Goal: Find specific page/section: Find specific page/section

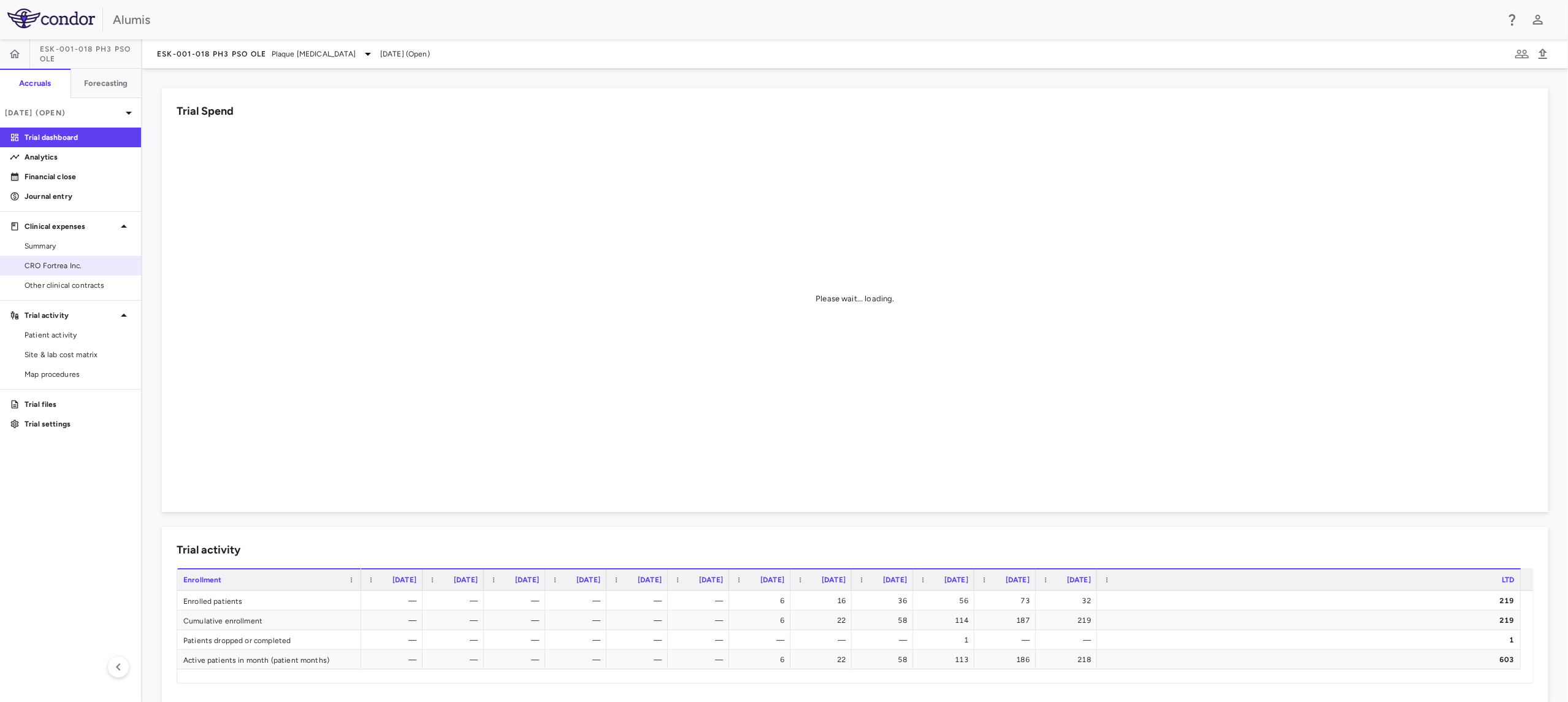
click at [92, 265] on span "CRO Fortrea Inc." at bounding box center [77, 265] width 106 height 11
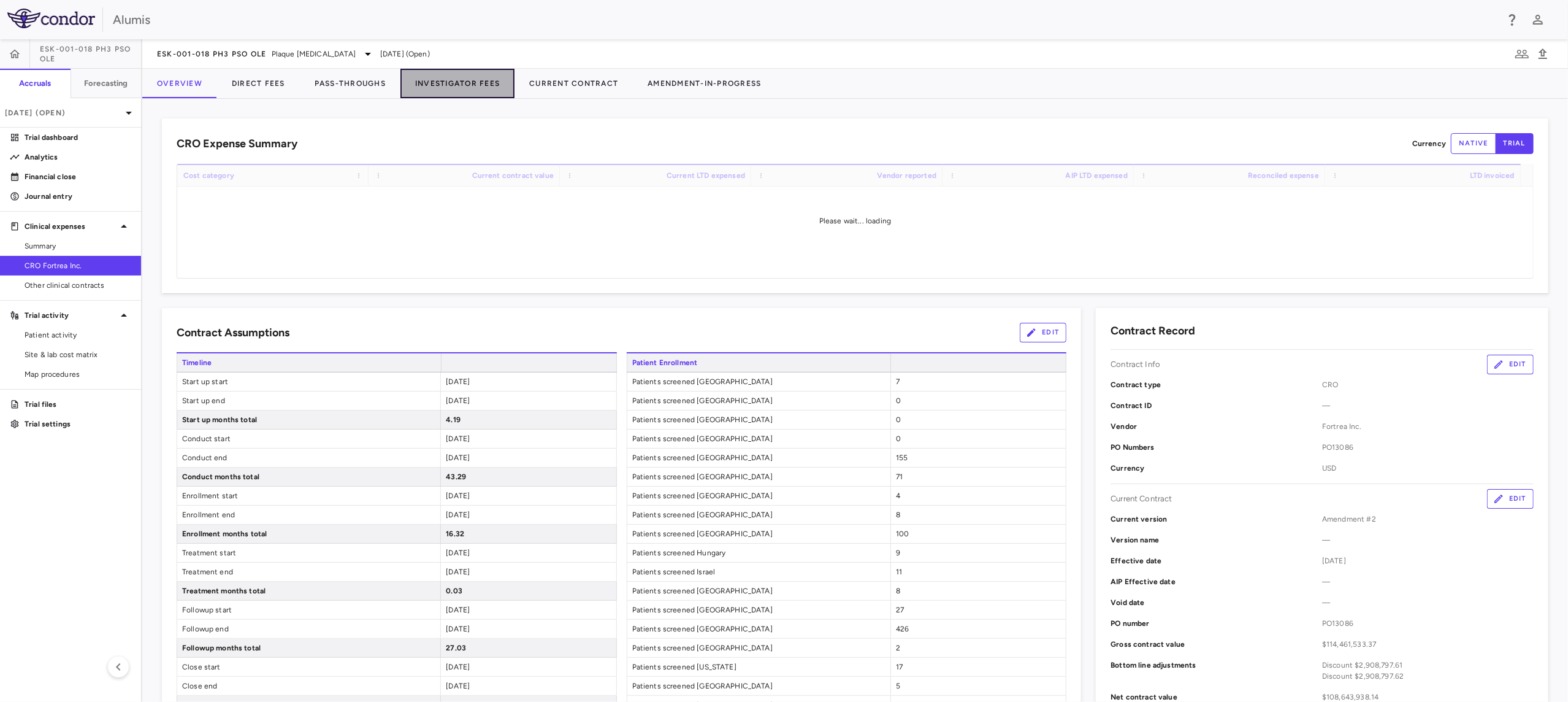
click at [462, 76] on button "Investigator Fees" at bounding box center [457, 83] width 114 height 29
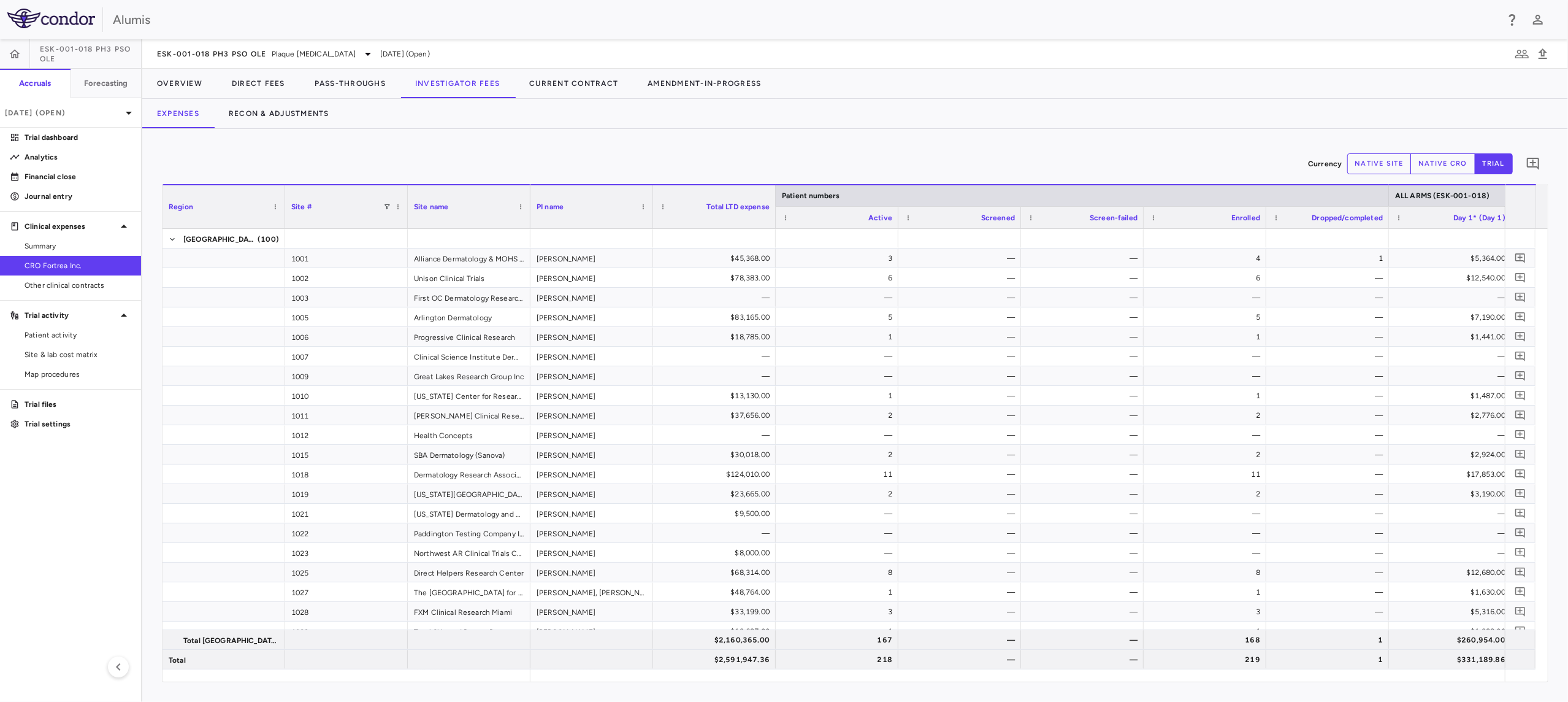
click at [748, 152] on div "Currency native site native cro trial 0" at bounding box center [855, 163] width 1387 height 30
type button "site"
click at [800, 157] on div "Currency native site native cro trial 0" at bounding box center [855, 163] width 1387 height 30
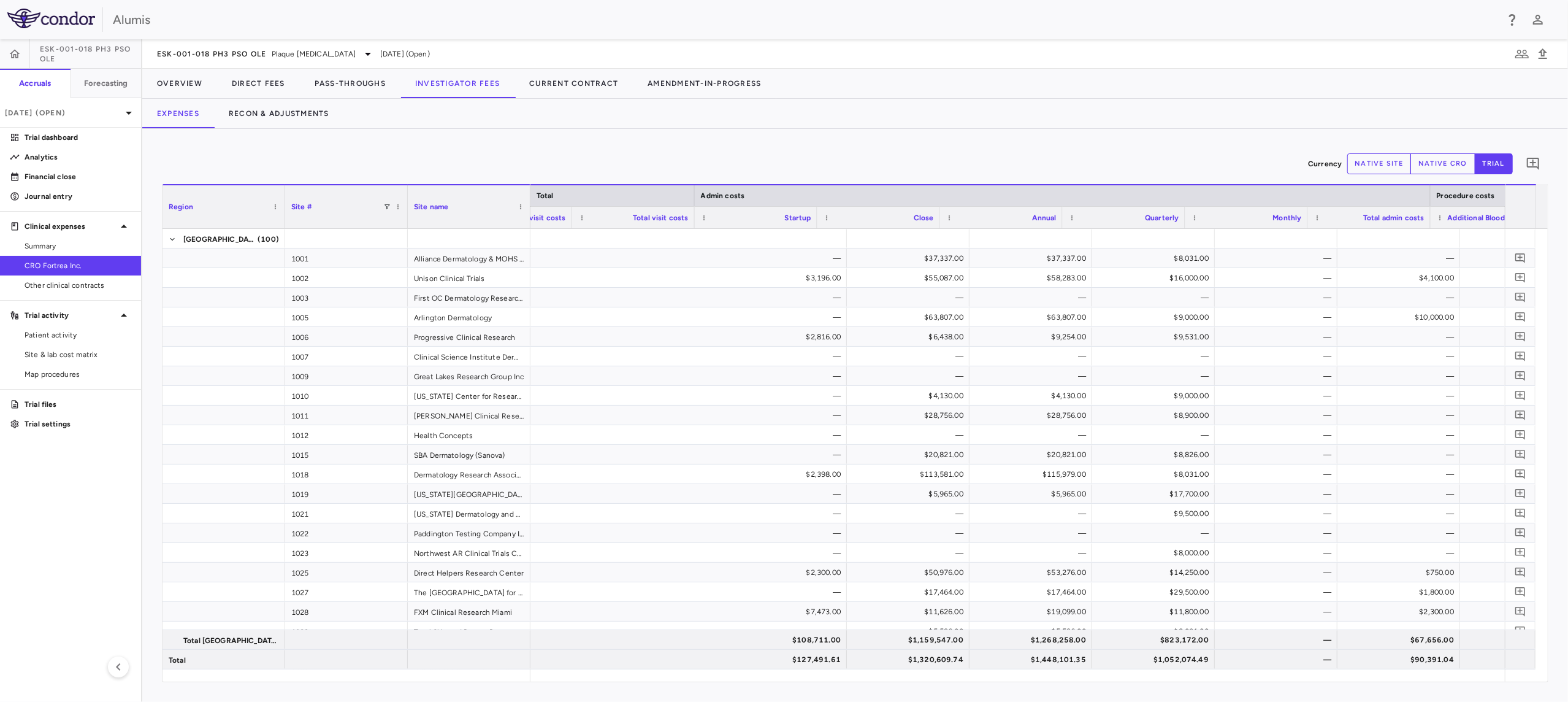
scroll to position [0, 2288]
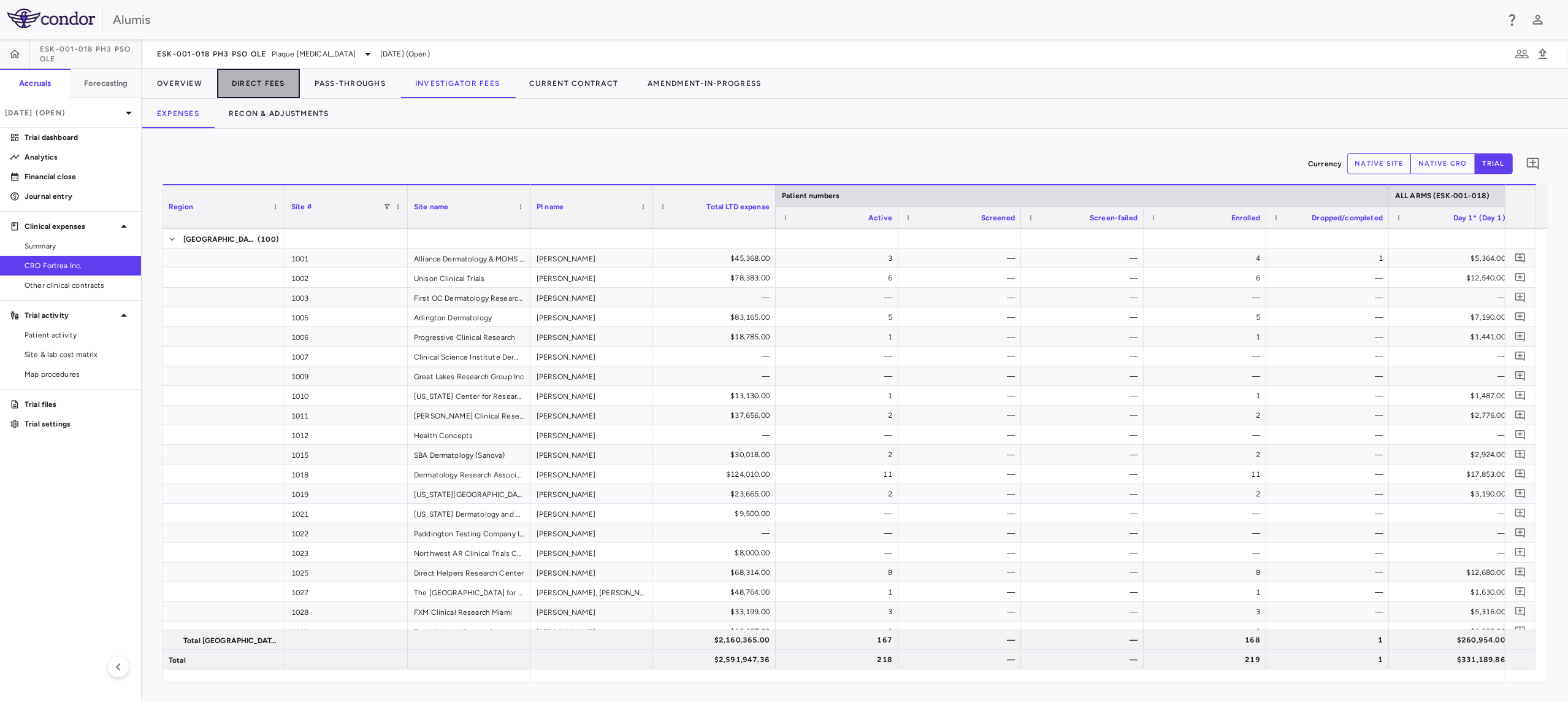
click at [259, 83] on button "Direct Fees" at bounding box center [258, 83] width 83 height 29
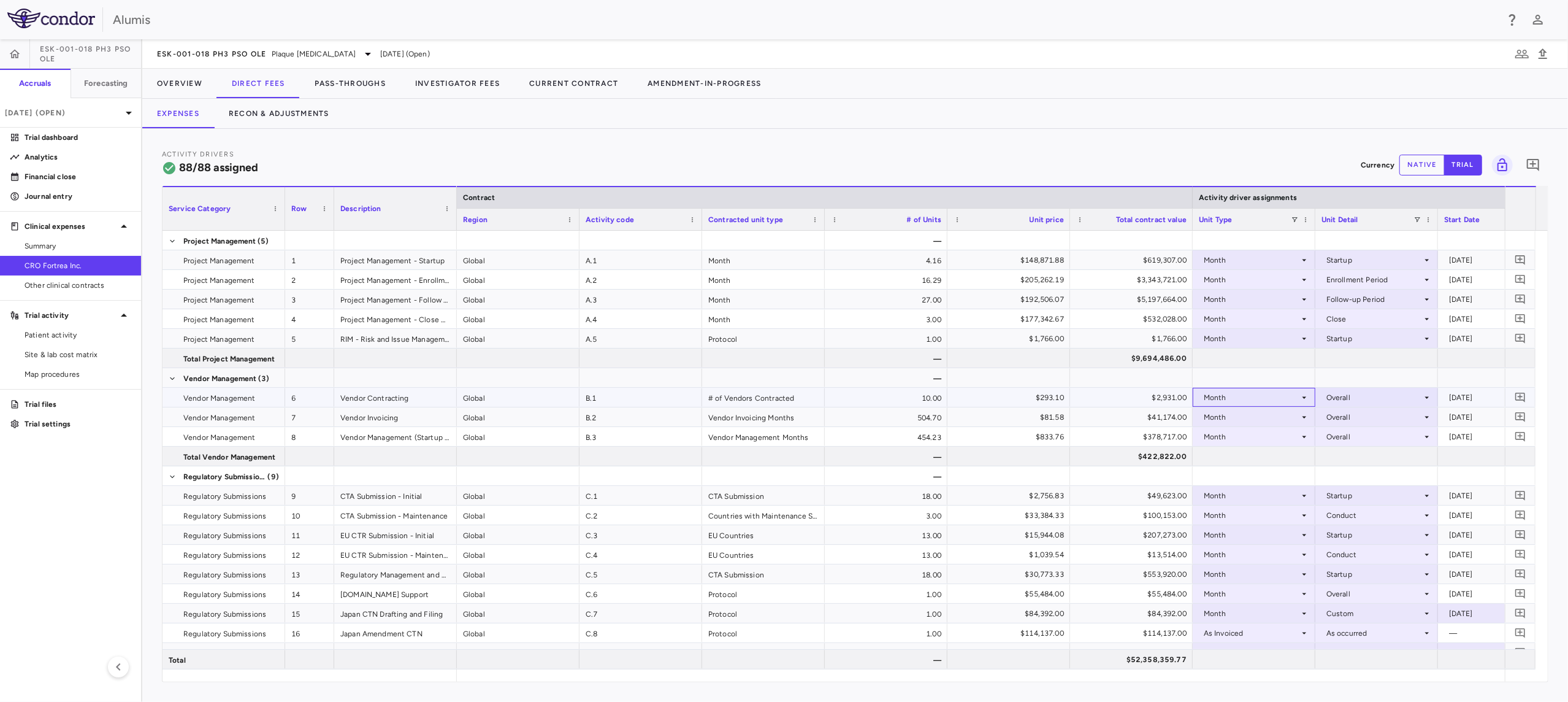
click at [1276, 393] on div "Month" at bounding box center [1252, 397] width 96 height 20
click at [1230, 366] on div at bounding box center [784, 351] width 1568 height 702
click at [417, 145] on div "Activity Drivers 88/88 assigned Currency native trial 0 Service Category Drag h…" at bounding box center [855, 415] width 1426 height 573
click at [481, 80] on button "Investigator Fees" at bounding box center [457, 83] width 114 height 29
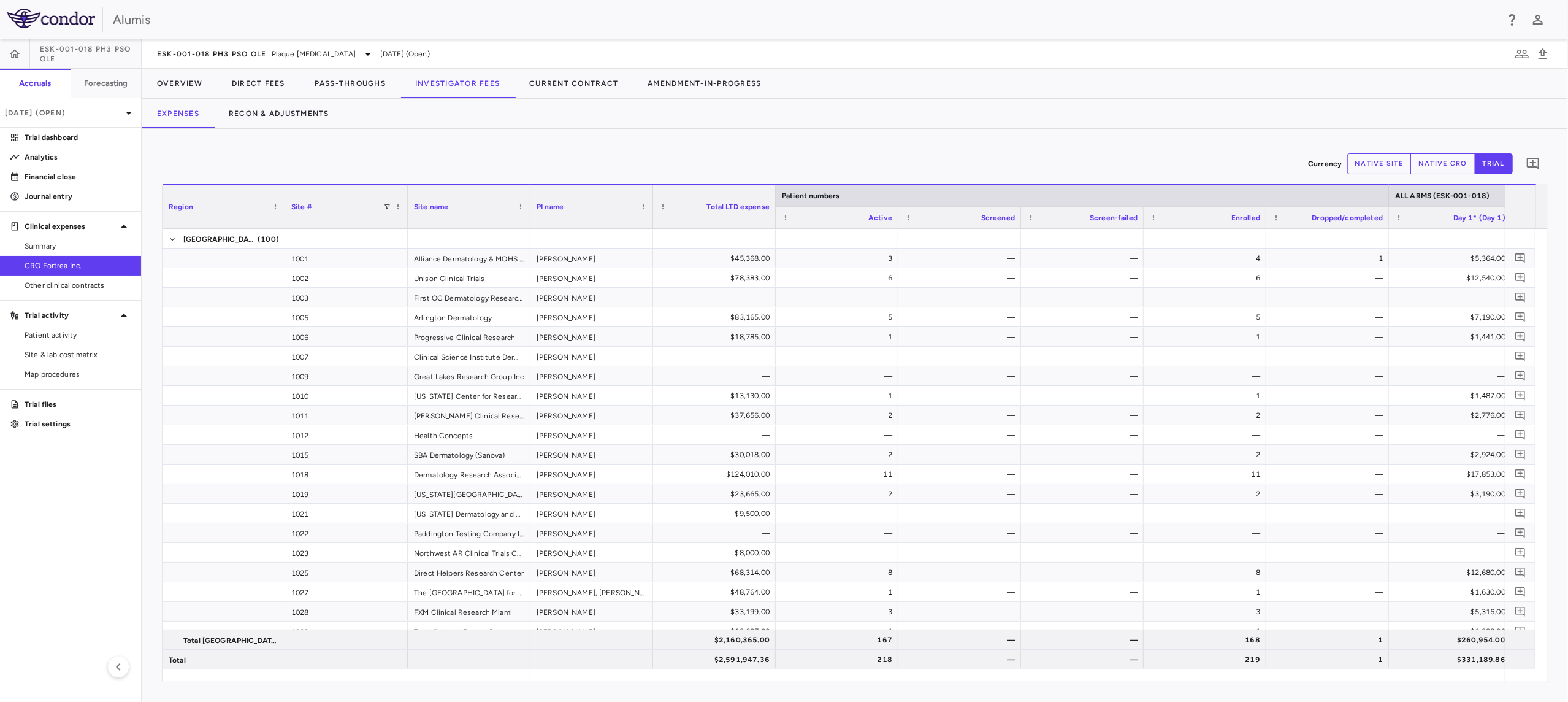
click at [358, 164] on div "Currency native site native cro trial 0" at bounding box center [855, 163] width 1387 height 30
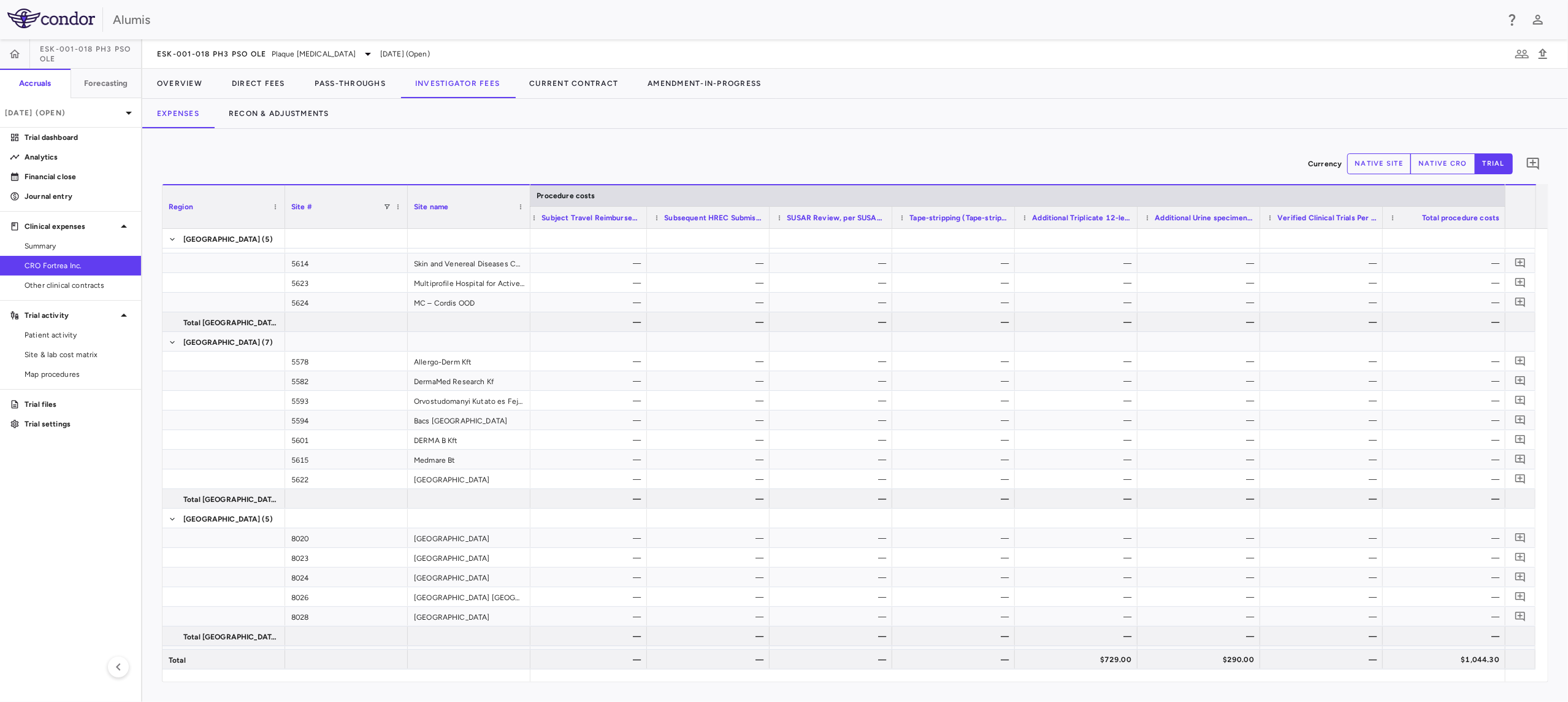
scroll to position [5410, 0]
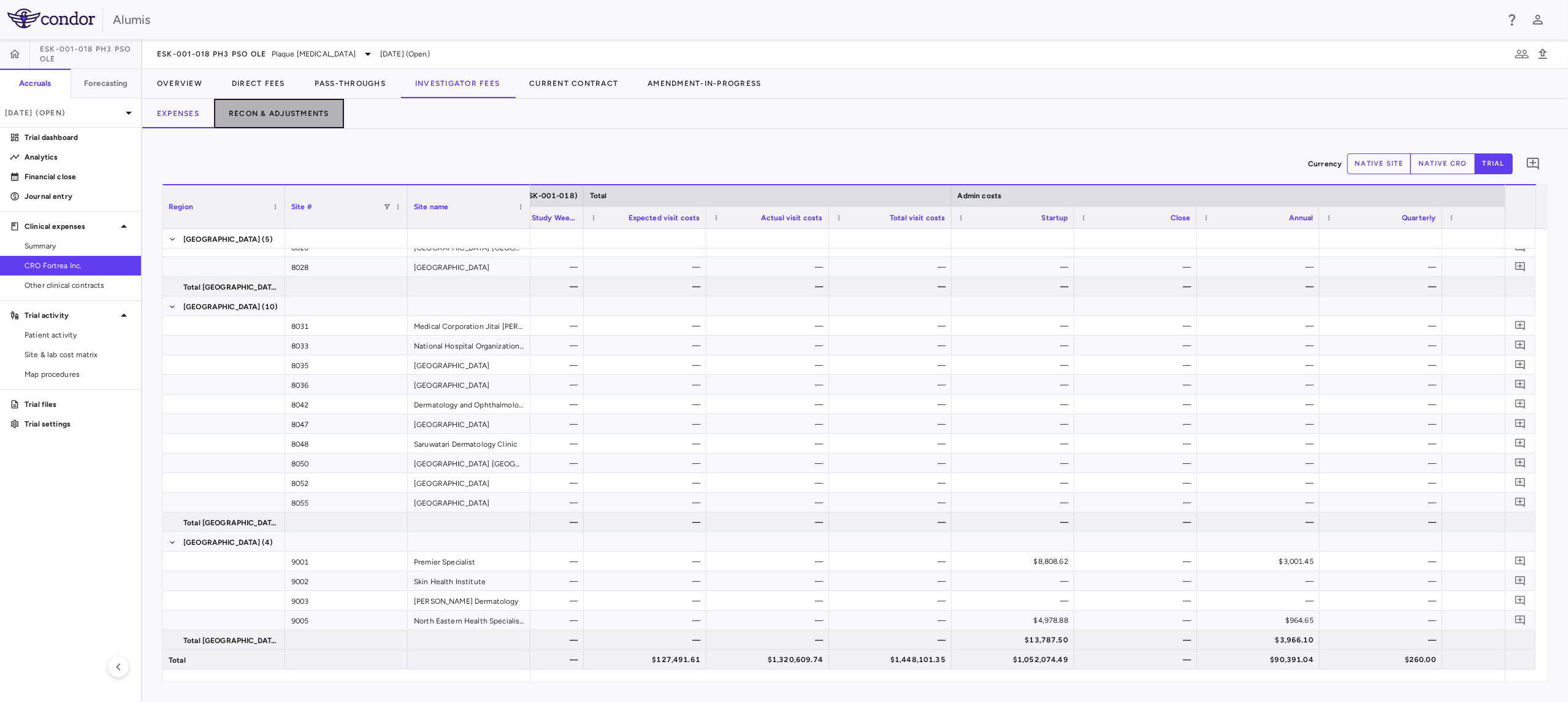
click at [329, 115] on button "Recon & Adjustments" at bounding box center [278, 113] width 130 height 29
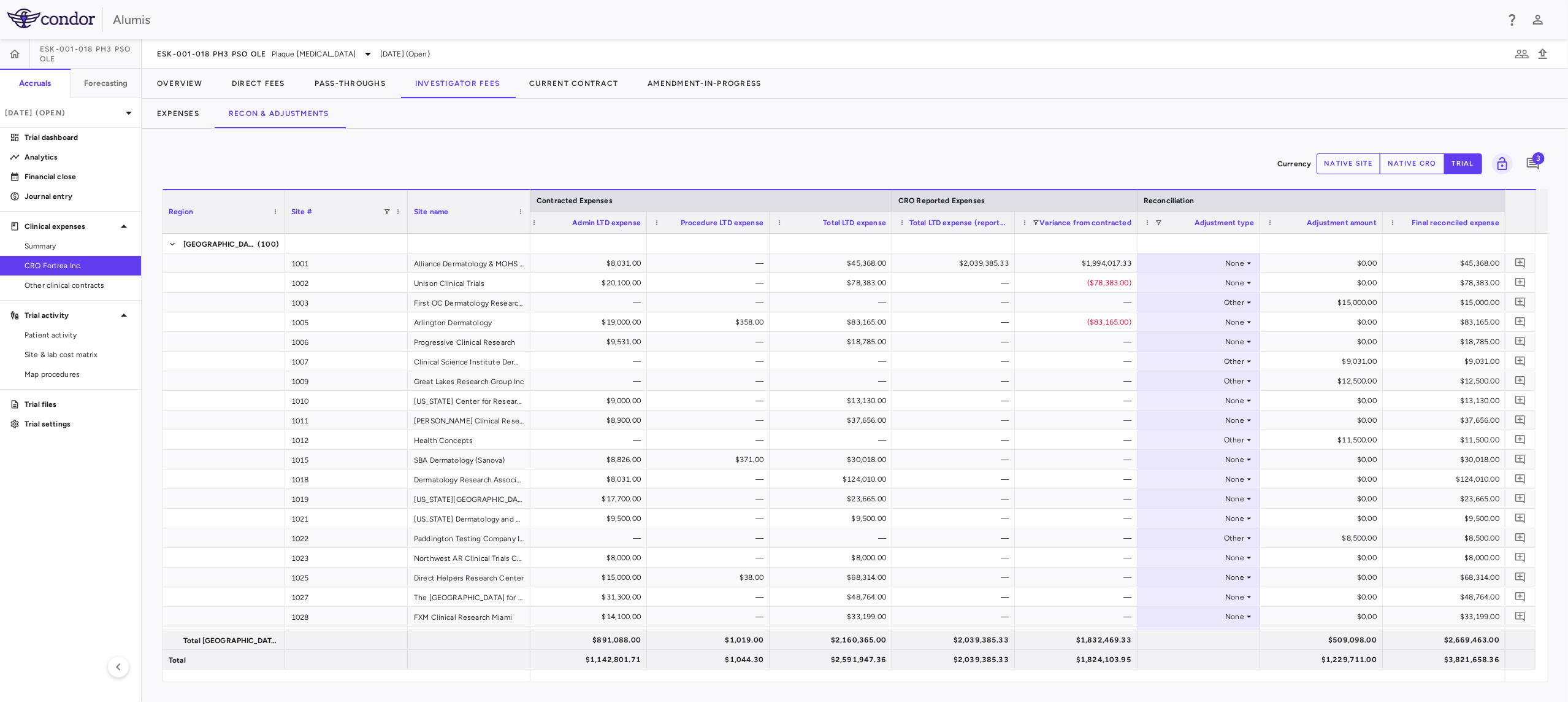
click at [1032, 158] on div "Currency native site native cro trial 3" at bounding box center [855, 163] width 1387 height 30
